Goal: Transaction & Acquisition: Purchase product/service

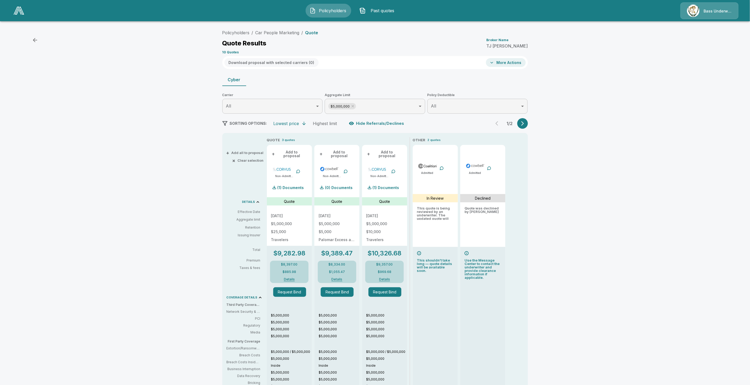
click at [372, 7] on span "Past quotes" at bounding box center [382, 10] width 29 height 6
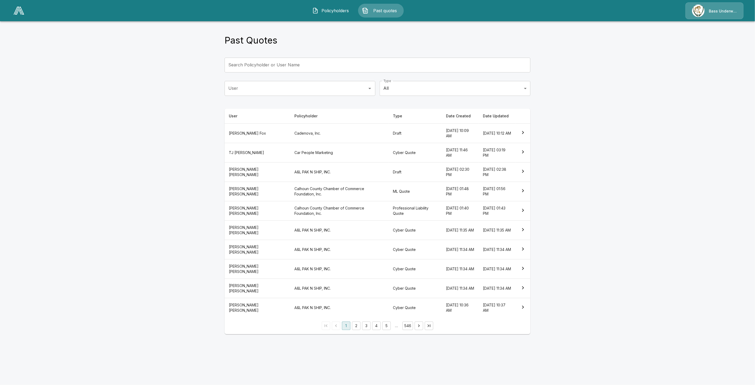
click at [344, 177] on th "A&L PAK N SHIP, INC." at bounding box center [339, 171] width 98 height 19
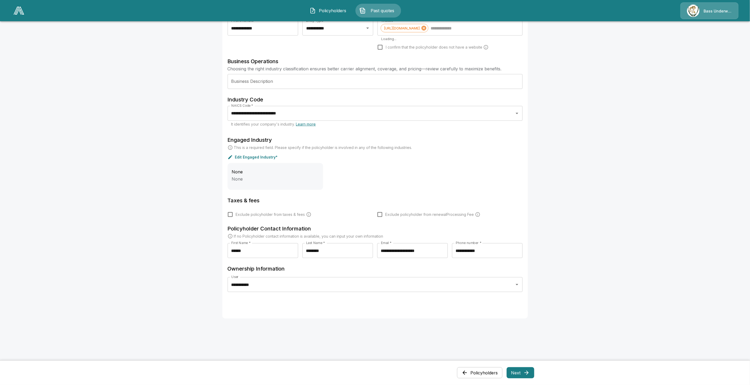
click at [523, 374] on button "Next" at bounding box center [521, 372] width 28 height 11
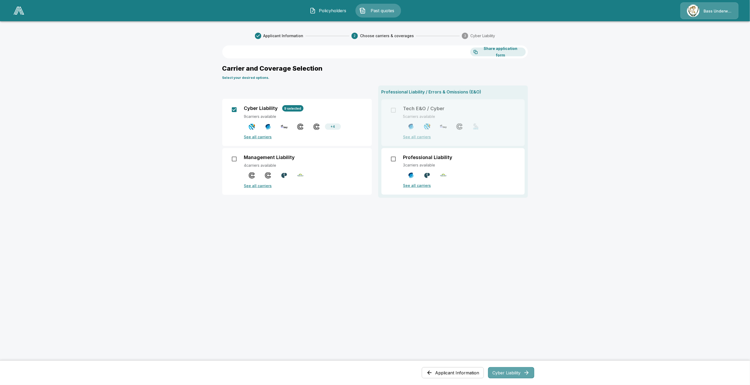
click at [507, 374] on button "Cyber Liability" at bounding box center [511, 372] width 46 height 11
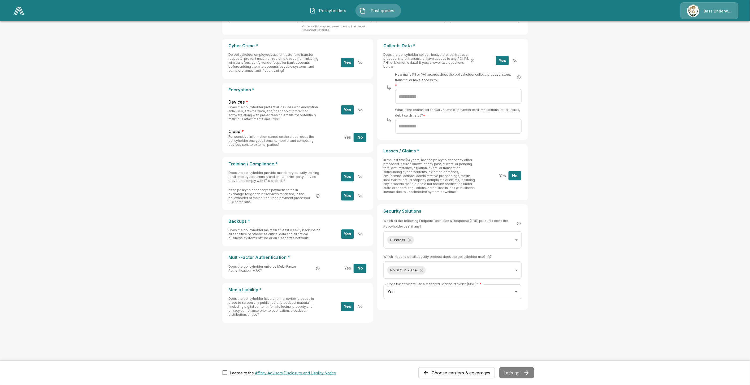
scroll to position [80, 0]
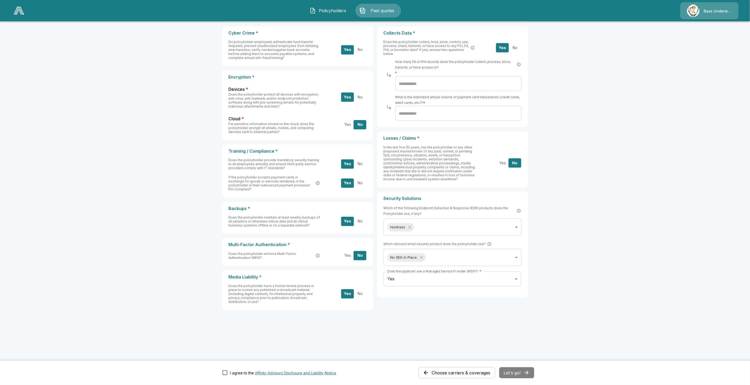
click at [136, 234] on main "**********" at bounding box center [375, 152] width 750 height 464
click at [374, 7] on span "Past quotes" at bounding box center [382, 10] width 29 height 6
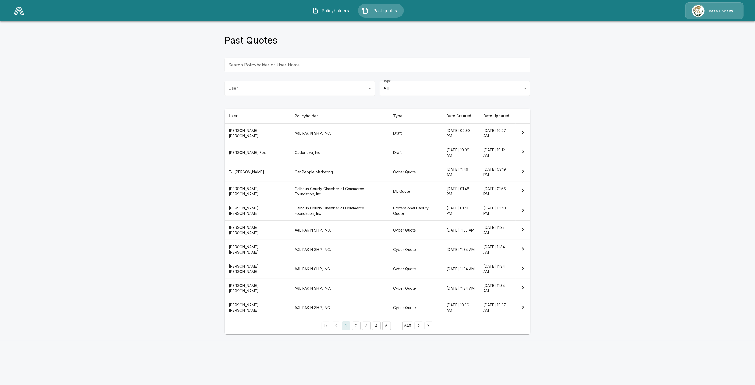
click at [705, 15] on div "Bass Underwriters" at bounding box center [714, 10] width 58 height 17
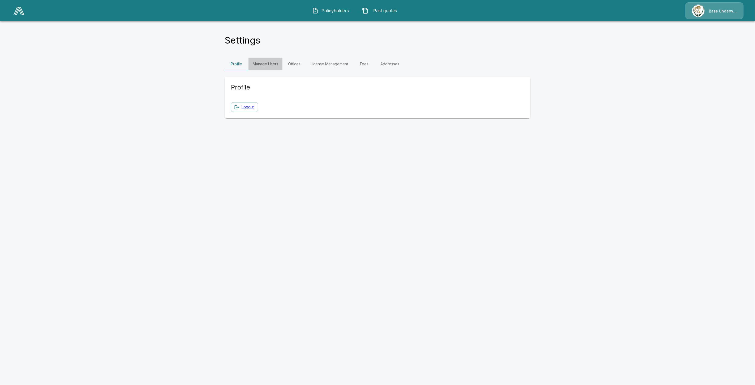
click at [268, 65] on link "Manage Users" at bounding box center [265, 64] width 34 height 13
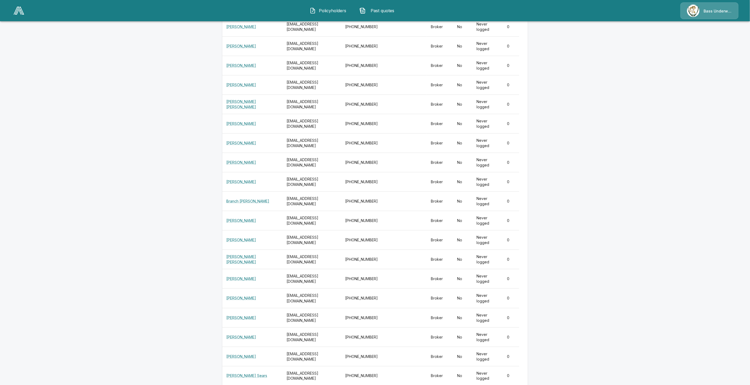
scroll to position [9013, 0]
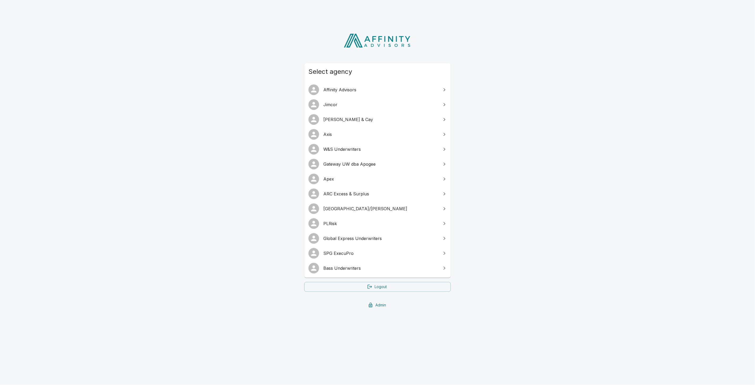
click at [349, 165] on span "Gateway UW dba Apogee" at bounding box center [380, 164] width 115 height 6
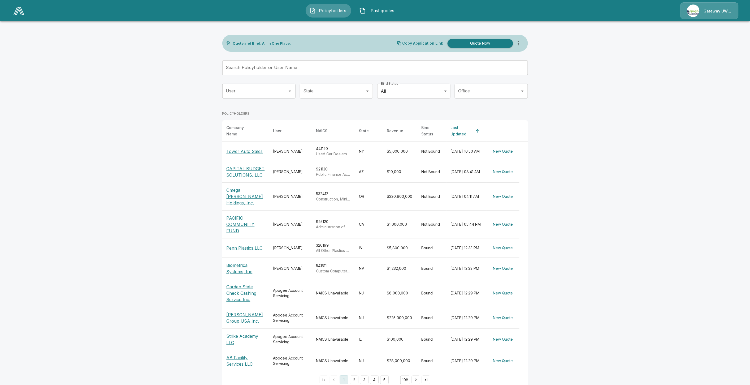
click at [707, 20] on header "Policyholders Past quotes Gateway UW dba Apogee" at bounding box center [375, 10] width 750 height 21
click at [701, 20] on div "Policyholders Past quotes Gateway UW dba Apogee Quote and Bind. All in One Plac…" at bounding box center [375, 197] width 750 height 395
click at [701, 11] on div "Gateway UW dba Apogee" at bounding box center [710, 10] width 58 height 17
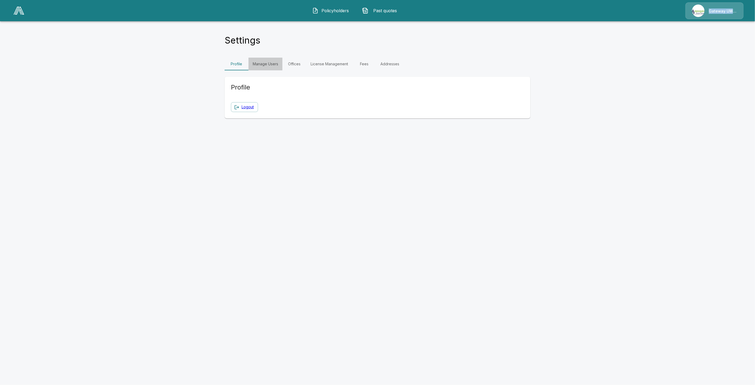
click at [266, 64] on link "Manage Users" at bounding box center [265, 64] width 34 height 13
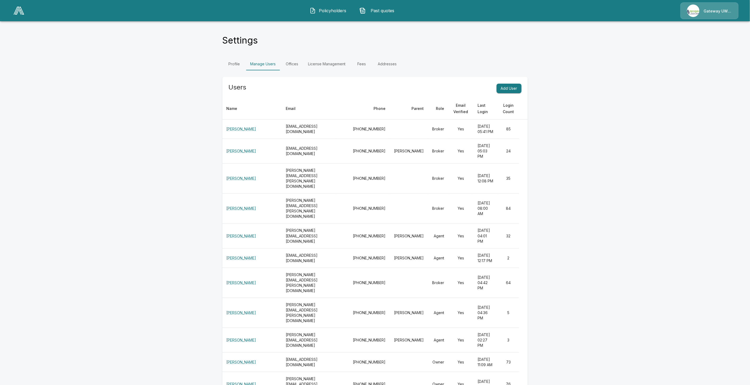
scroll to position [977, 0]
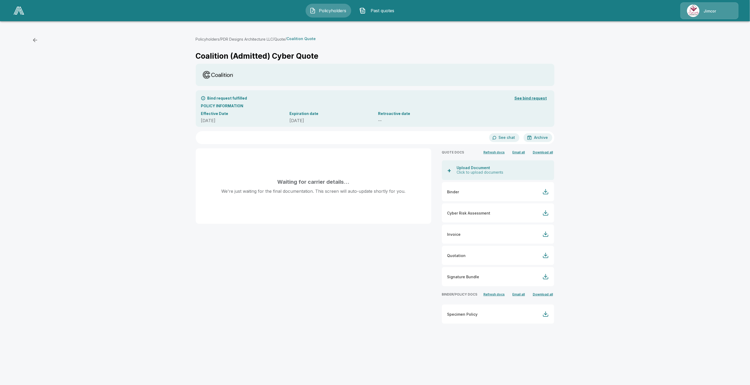
click at [255, 37] on button "PDR Designs Architecture LLC" at bounding box center [247, 39] width 52 height 6
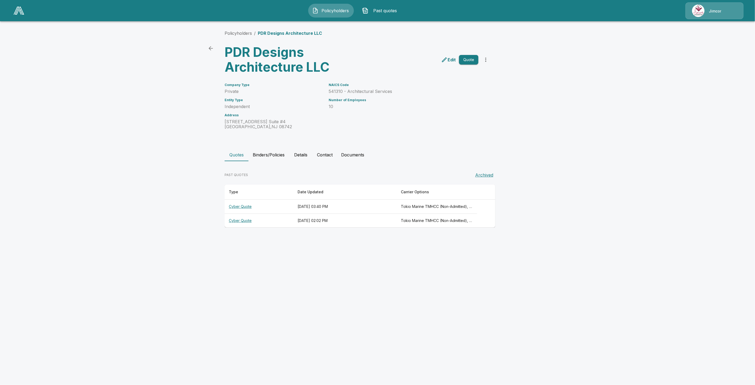
click at [244, 207] on th "Cyber Quote" at bounding box center [258, 207] width 69 height 14
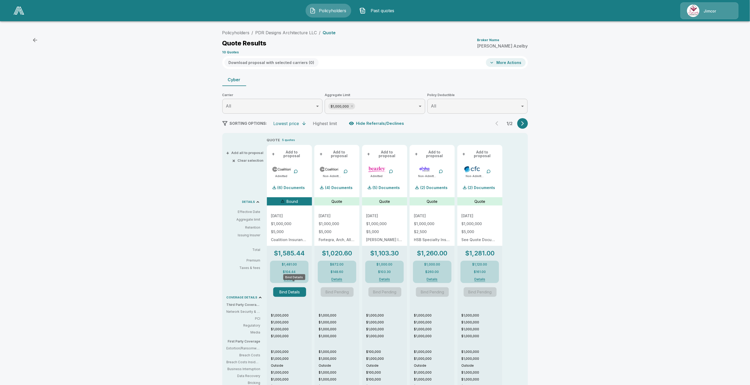
click at [286, 287] on button "Bind Details" at bounding box center [289, 292] width 33 height 10
click at [281, 35] on link "PDR Designs Architecture LLC" at bounding box center [287, 32] width 62 height 5
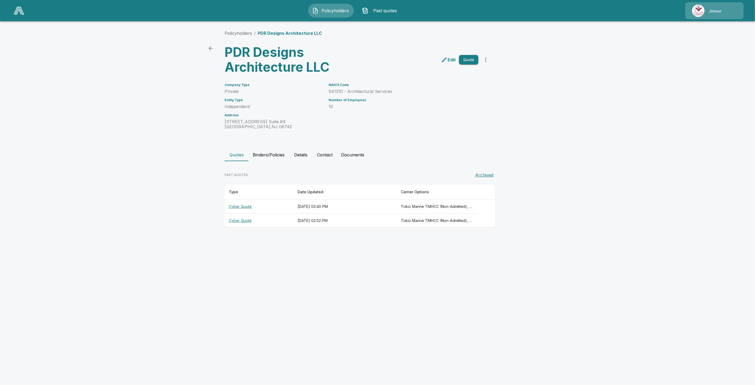
click at [265, 152] on button "Binders/Policies" at bounding box center [268, 154] width 40 height 13
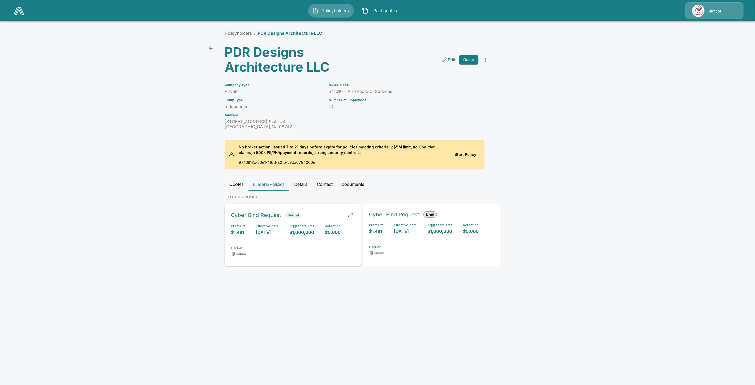
click at [263, 230] on p "[DATE]" at bounding box center [267, 232] width 23 height 6
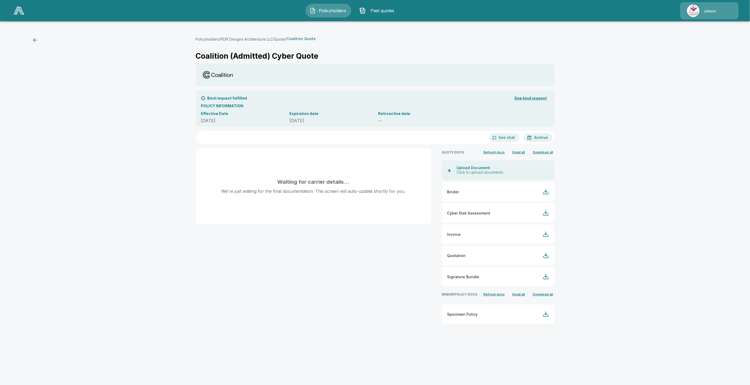
click at [479, 290] on div "QUOTE DOCS Refresh docs Email all Download all + Upload Document Click to uploa…" at bounding box center [492, 233] width 123 height 190
click at [406, 293] on div "Waiting for carrier details… We're just waiting for the final documentation. Th…" at bounding box center [308, 233] width 246 height 190
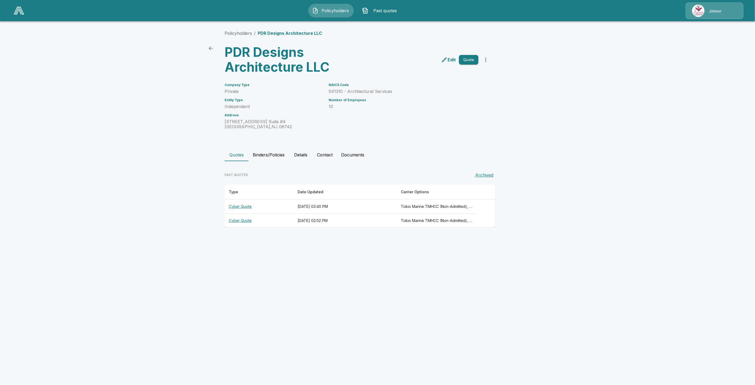
click at [250, 208] on th "Cyber Quote" at bounding box center [258, 207] width 69 height 14
click at [243, 204] on th "Cyber Quote" at bounding box center [258, 207] width 69 height 14
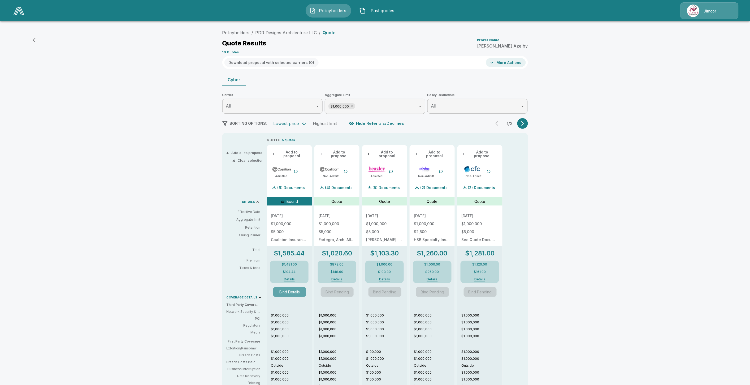
click at [283, 289] on button "Bind Details" at bounding box center [289, 292] width 33 height 10
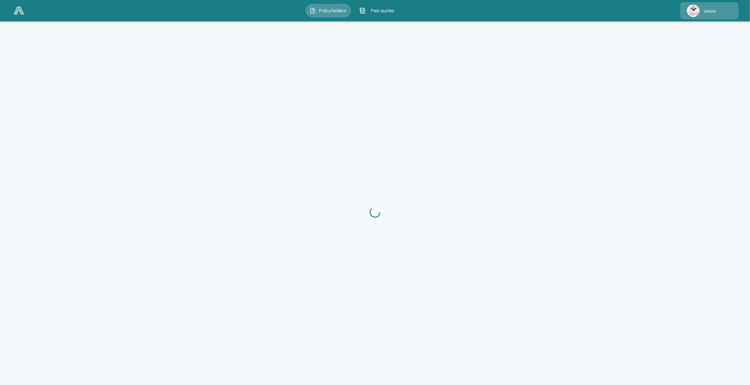
click at [287, 291] on div at bounding box center [375, 212] width 750 height 385
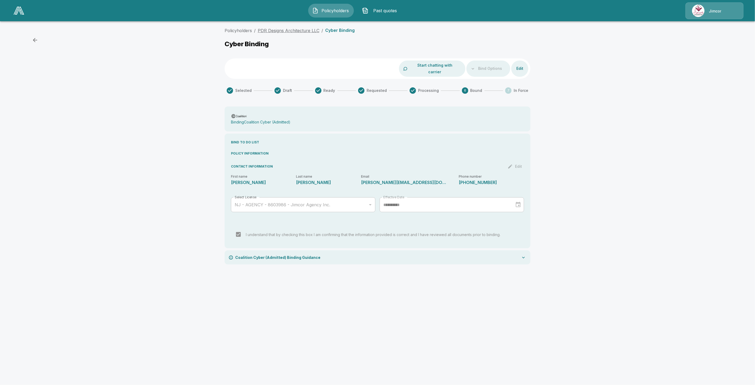
click at [304, 29] on link "PDR Designs Architecture LLC" at bounding box center [289, 30] width 62 height 5
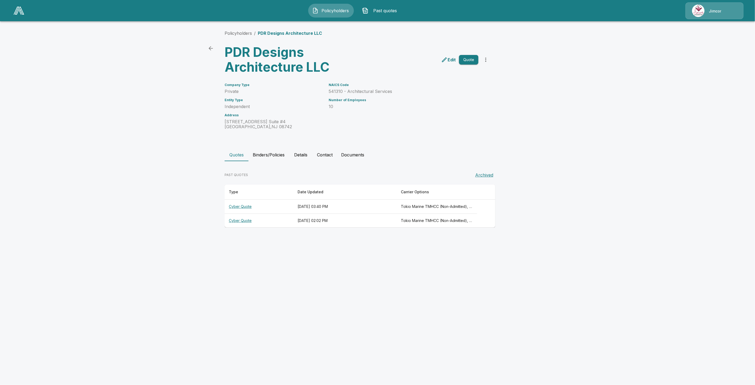
click at [236, 208] on th "Cyber Quote" at bounding box center [258, 207] width 69 height 14
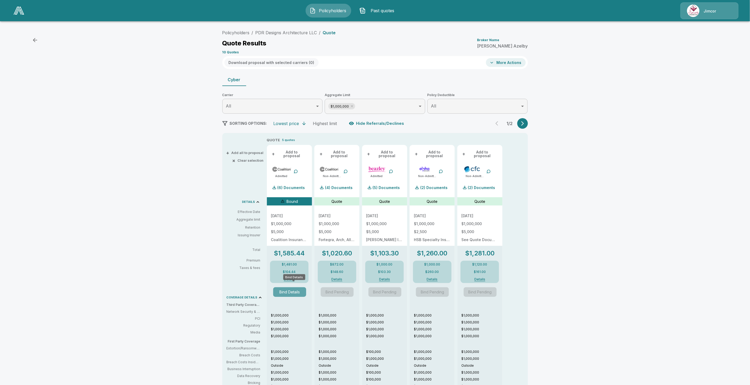
click at [291, 287] on button "Bind Details" at bounding box center [289, 292] width 33 height 10
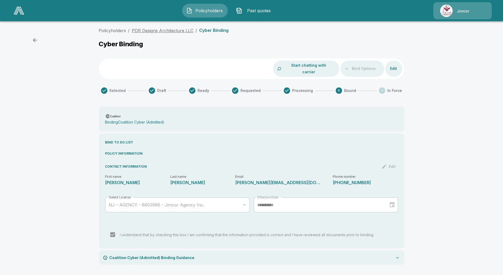
click at [175, 31] on link "PDR Designs Architecture LLC" at bounding box center [163, 30] width 62 height 5
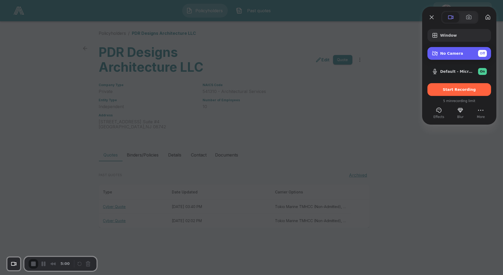
click at [457, 55] on span "No Camera" at bounding box center [451, 53] width 23 height 4
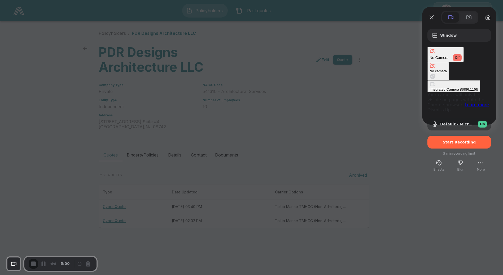
click at [430, 87] on div "Integrated Camera (5986:115f)" at bounding box center [454, 89] width 49 height 4
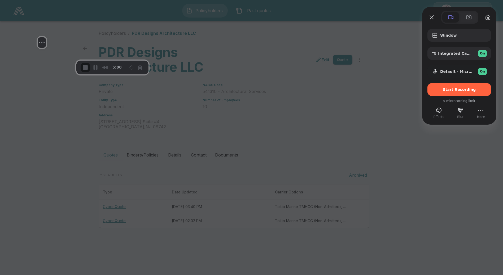
drag, startPoint x: 49, startPoint y: 247, endPoint x: 48, endPoint y: 53, distance: 194.2
click at [48, 37] on div at bounding box center [42, 16] width 80 height 41
click at [361, 141] on div at bounding box center [251, 137] width 503 height 275
drag, startPoint x: 31, startPoint y: 240, endPoint x: 21, endPoint y: 48, distance: 192.4
click at [21, 42] on div at bounding box center [42, 21] width 80 height 41
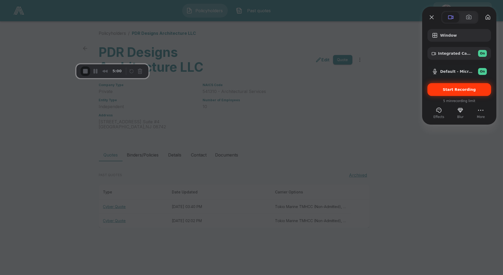
click at [459, 92] on div "Start Recording" at bounding box center [460, 89] width 64 height 13
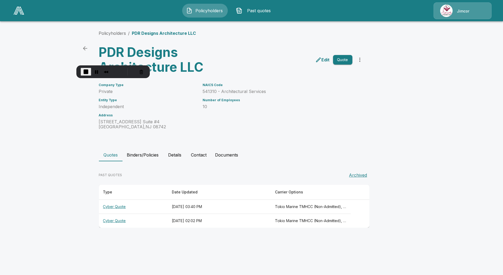
click at [116, 206] on th "Cyber Quote" at bounding box center [133, 207] width 69 height 14
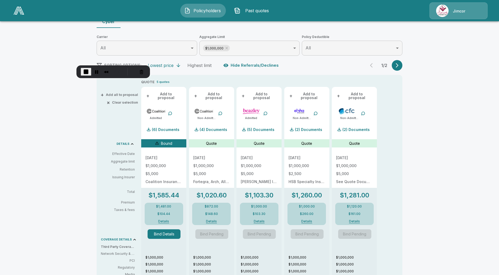
scroll to position [59, 0]
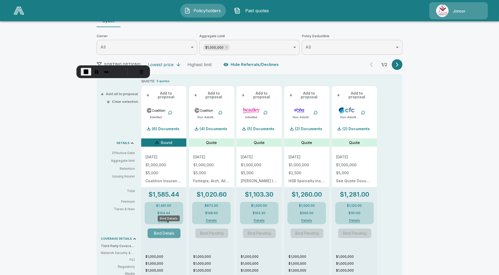
click at [167, 230] on button "Bind Details" at bounding box center [164, 233] width 33 height 10
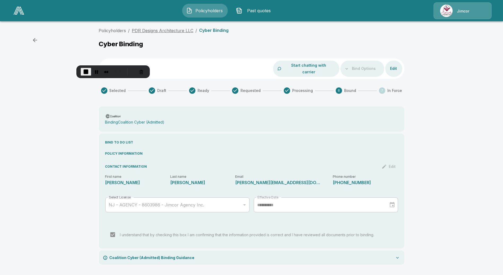
click at [166, 29] on link "PDR Designs Architecture LLC" at bounding box center [163, 30] width 62 height 5
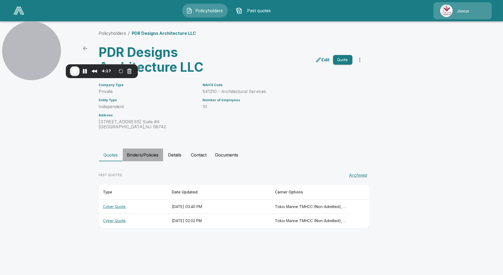
click at [144, 155] on button "Binders/Policies" at bounding box center [143, 154] width 40 height 13
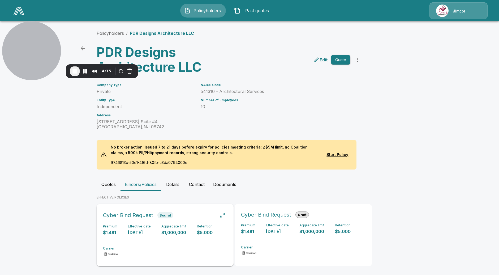
click at [140, 226] on h6 "Effective date" at bounding box center [139, 226] width 23 height 4
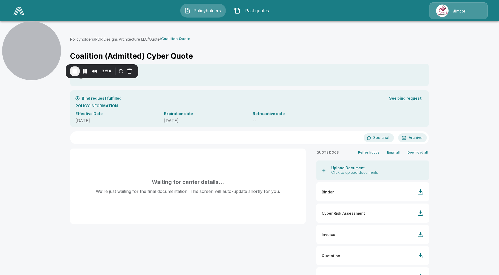
click at [128, 38] on button "PDR Designs Architecture LLC" at bounding box center [121, 39] width 52 height 6
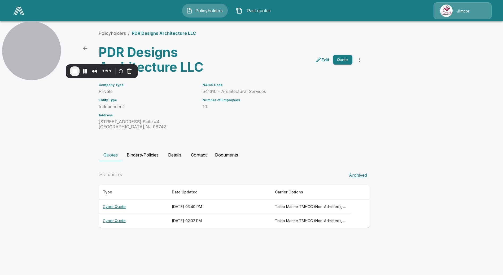
click at [120, 206] on th "Cyber Quote" at bounding box center [133, 207] width 69 height 14
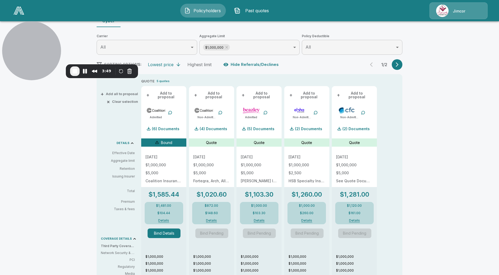
click at [172, 228] on button "Bind Details" at bounding box center [164, 233] width 33 height 10
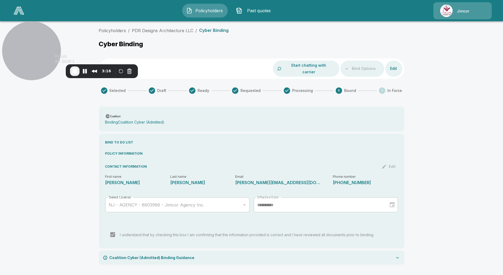
click at [75, 75] on button "End Recording" at bounding box center [75, 71] width 10 height 10
